Goal: Communication & Community: Share content

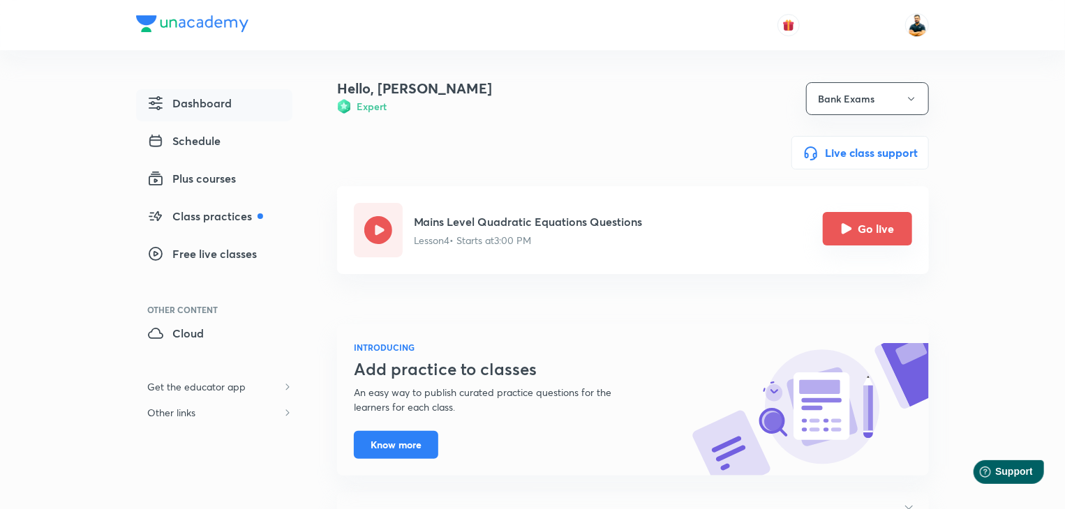
click at [868, 235] on button "Go live" at bounding box center [867, 228] width 89 height 33
